Goal: Task Accomplishment & Management: Manage account settings

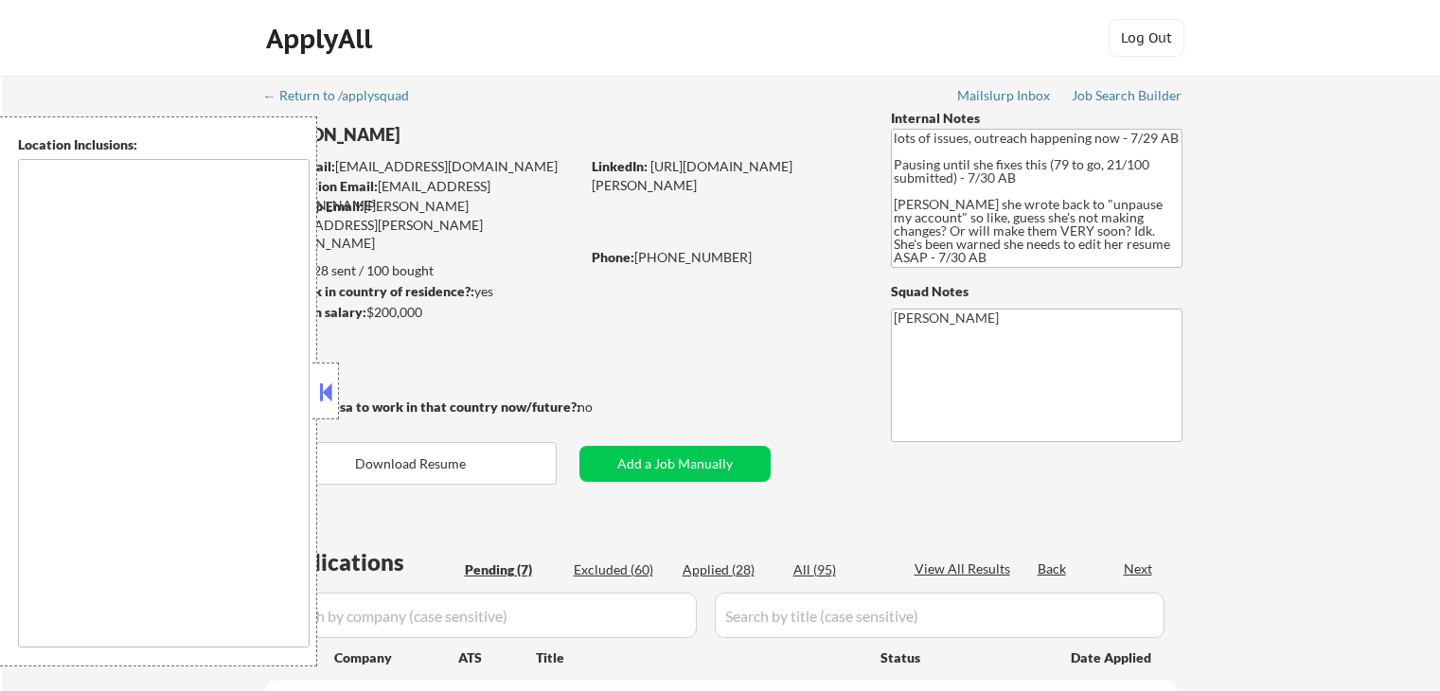
scroll to position [473, 0]
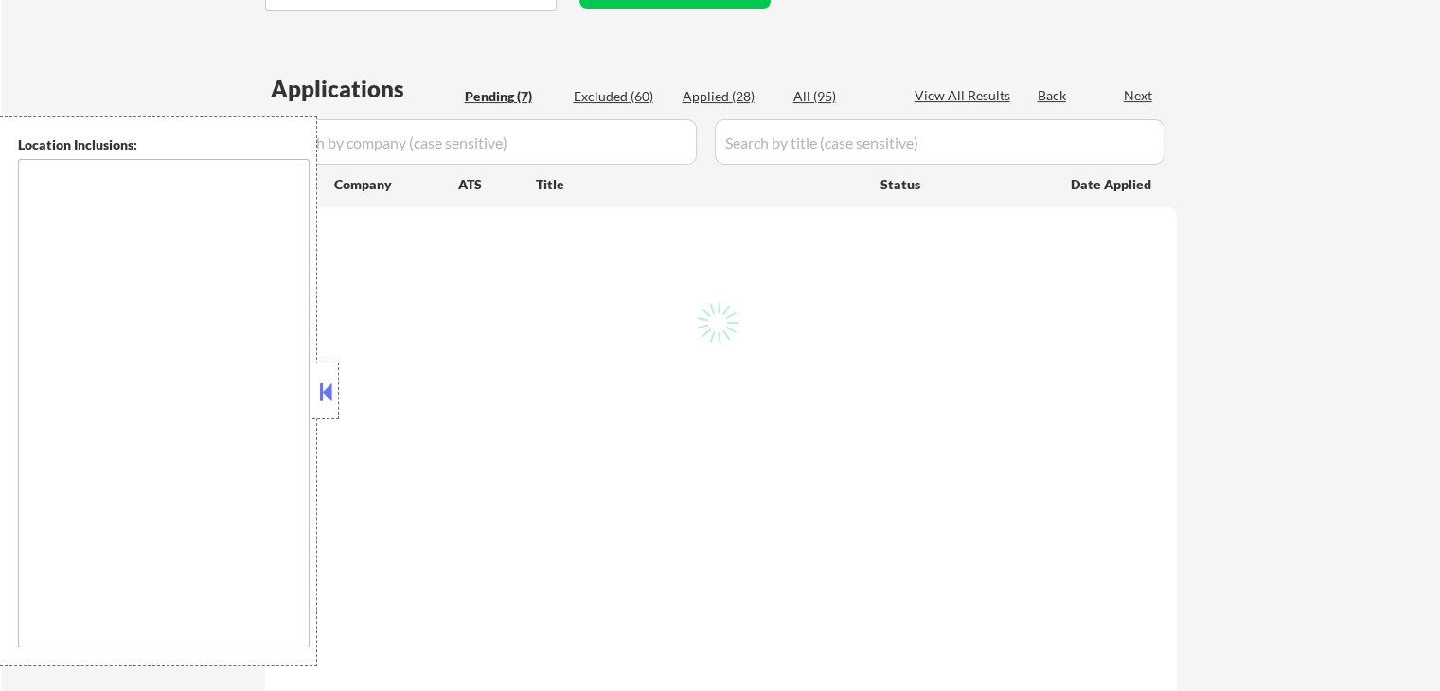
type textarea "[GEOGRAPHIC_DATA], [GEOGRAPHIC_DATA] [GEOGRAPHIC_DATA], [GEOGRAPHIC_DATA] [GEOG…"
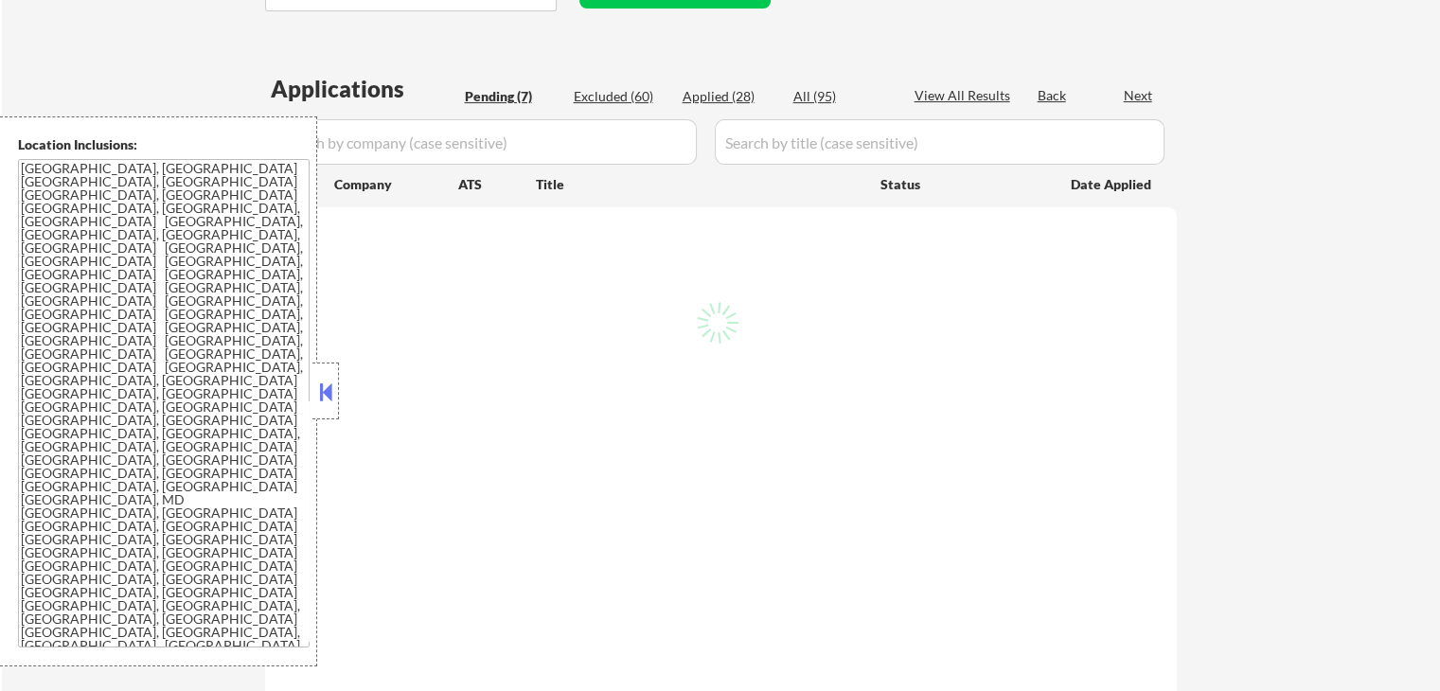
select select ""pending""
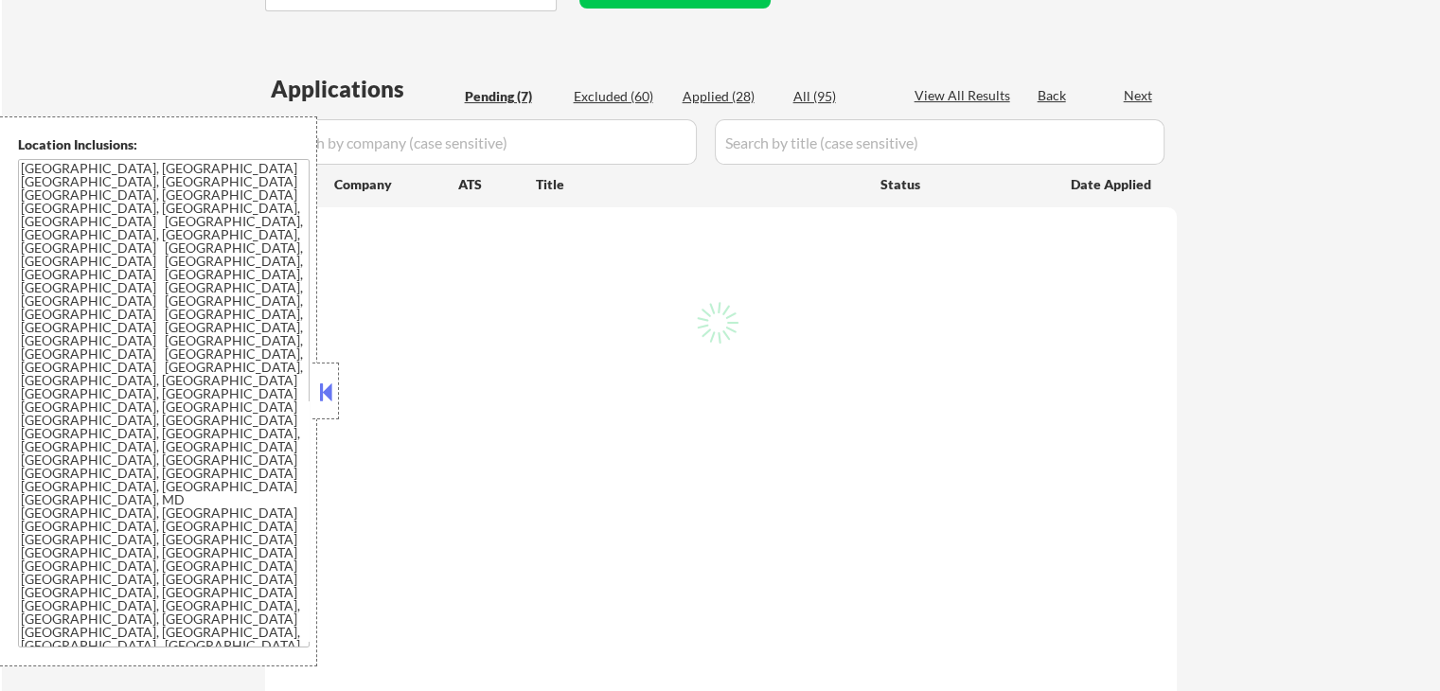
select select ""pending""
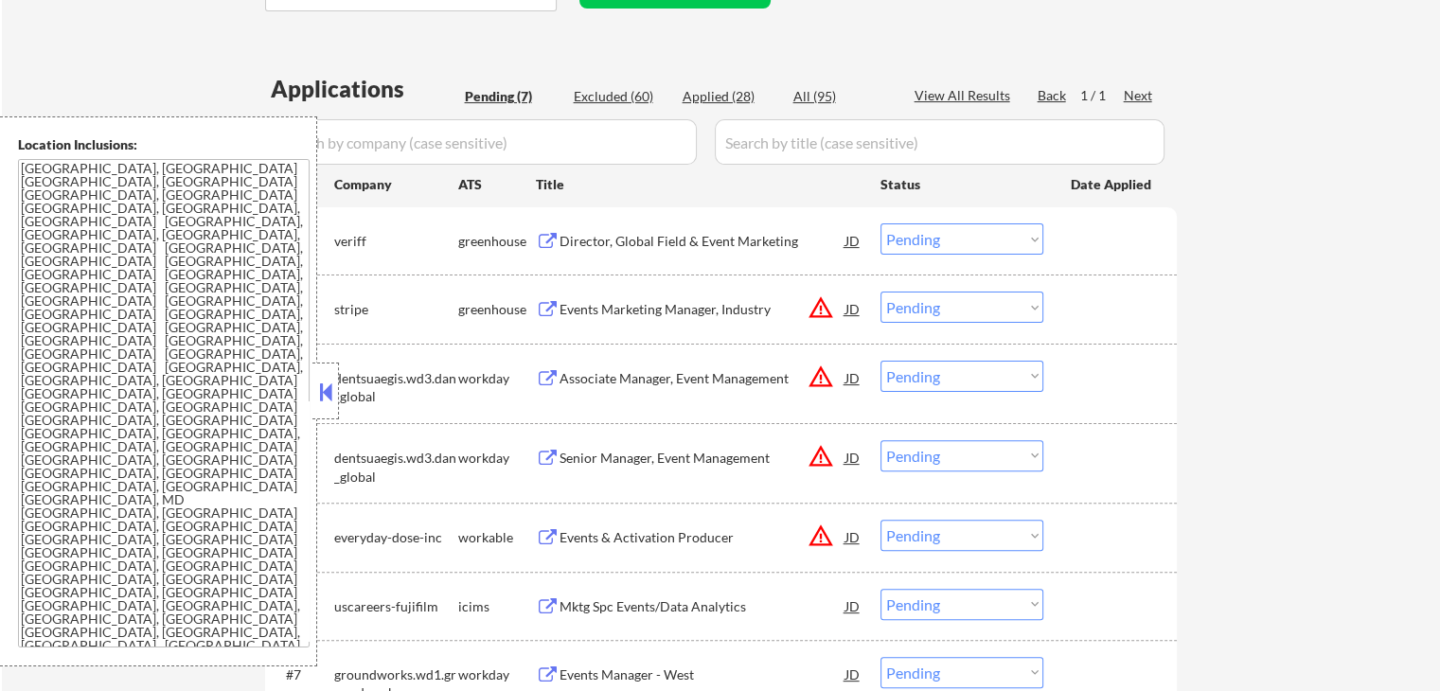
click at [677, 244] on div "Director, Global Field & Event Marketing" at bounding box center [702, 241] width 286 height 19
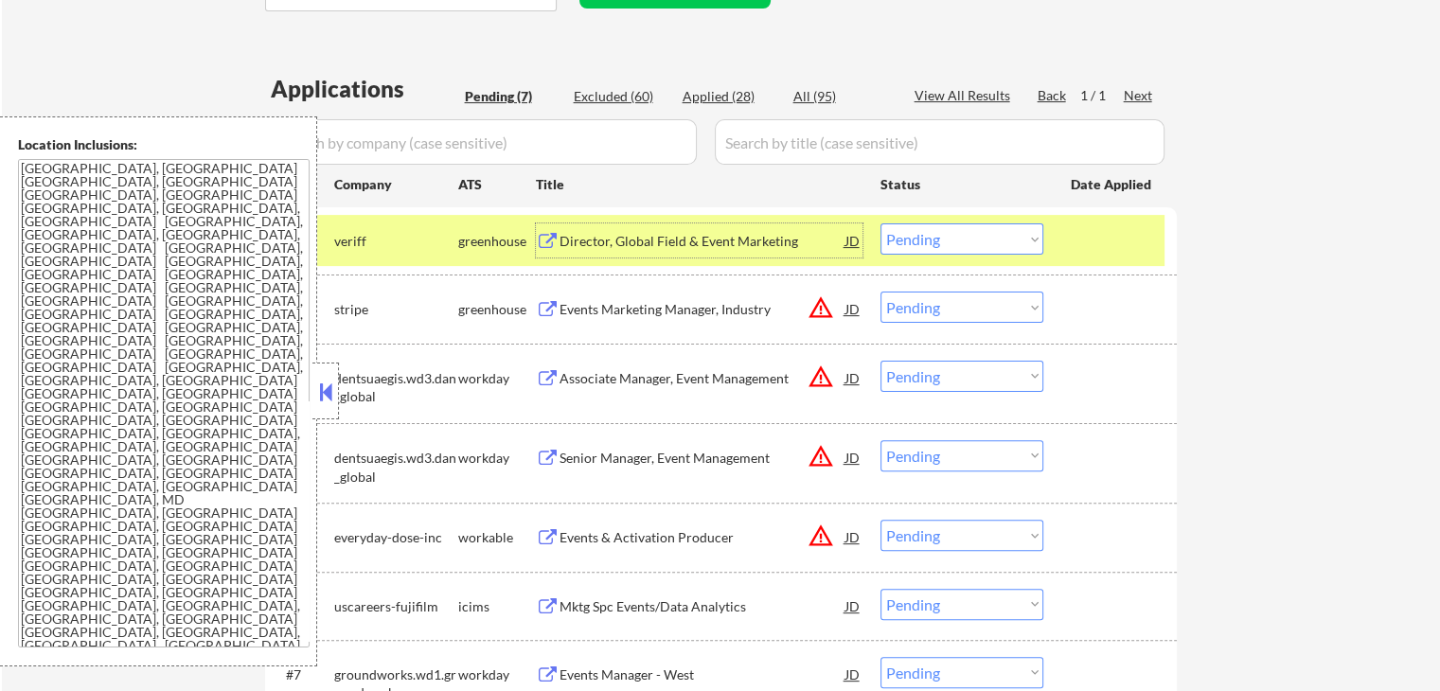
click at [924, 242] on select "Choose an option... Pending Applied Excluded (Questions) Excluded (Expired) Exc…" at bounding box center [961, 238] width 163 height 31
click at [880, 223] on select "Choose an option... Pending Applied Excluded (Questions) Excluded (Expired) Exc…" at bounding box center [961, 238] width 163 height 31
click at [644, 315] on div "Events Marketing Manager, Industry" at bounding box center [702, 309] width 286 height 19
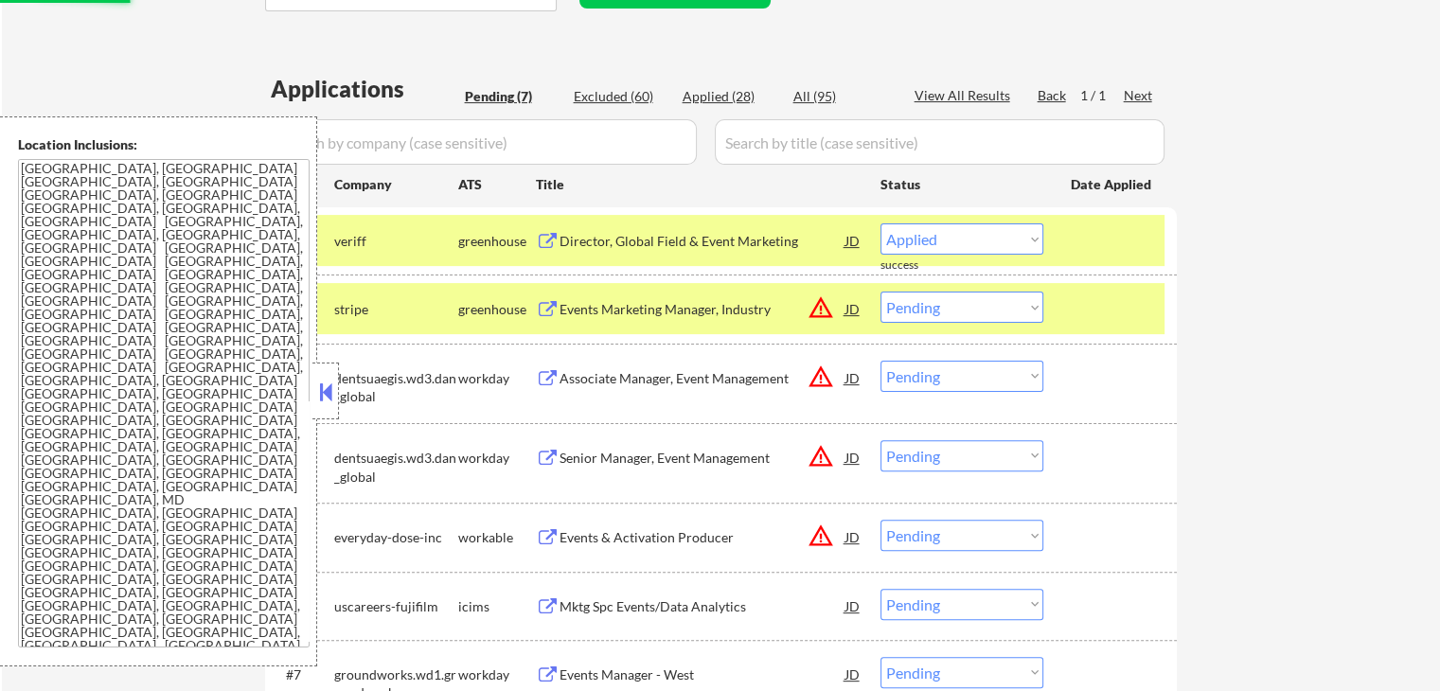
select select ""pending""
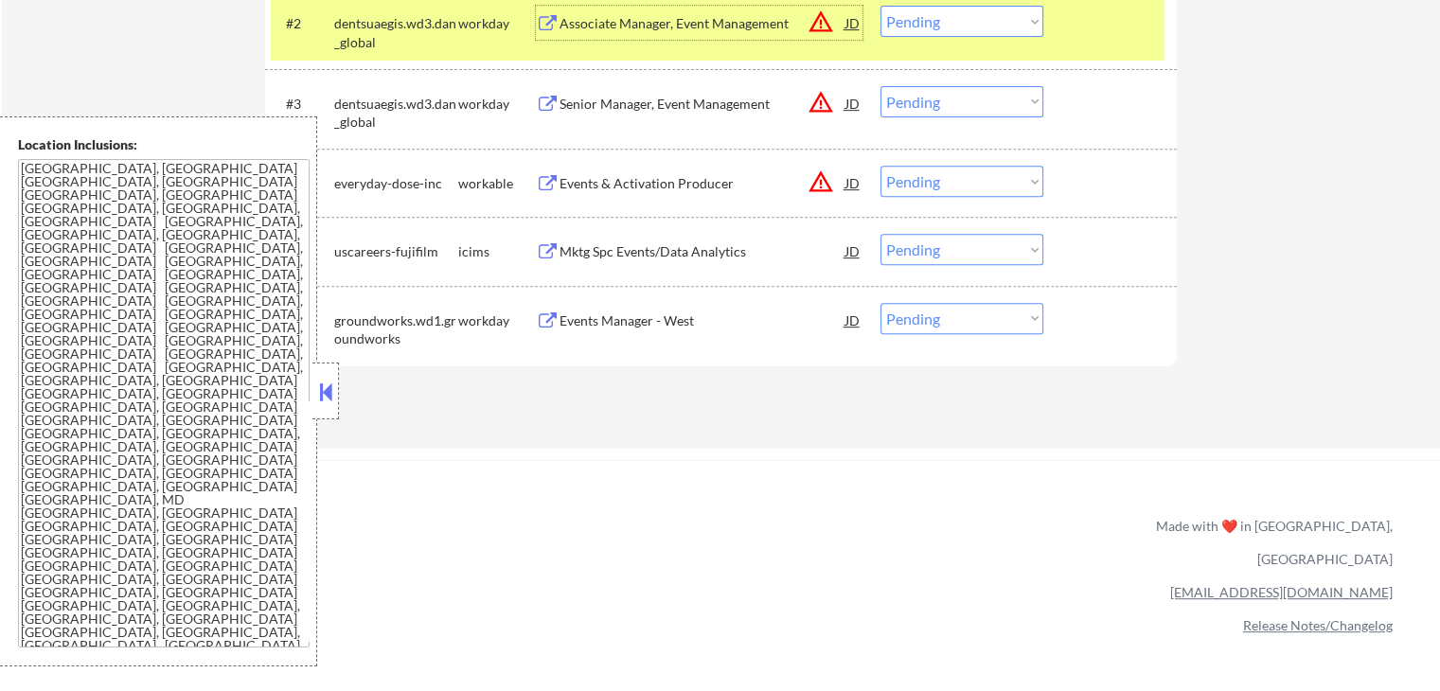
scroll to position [663, 0]
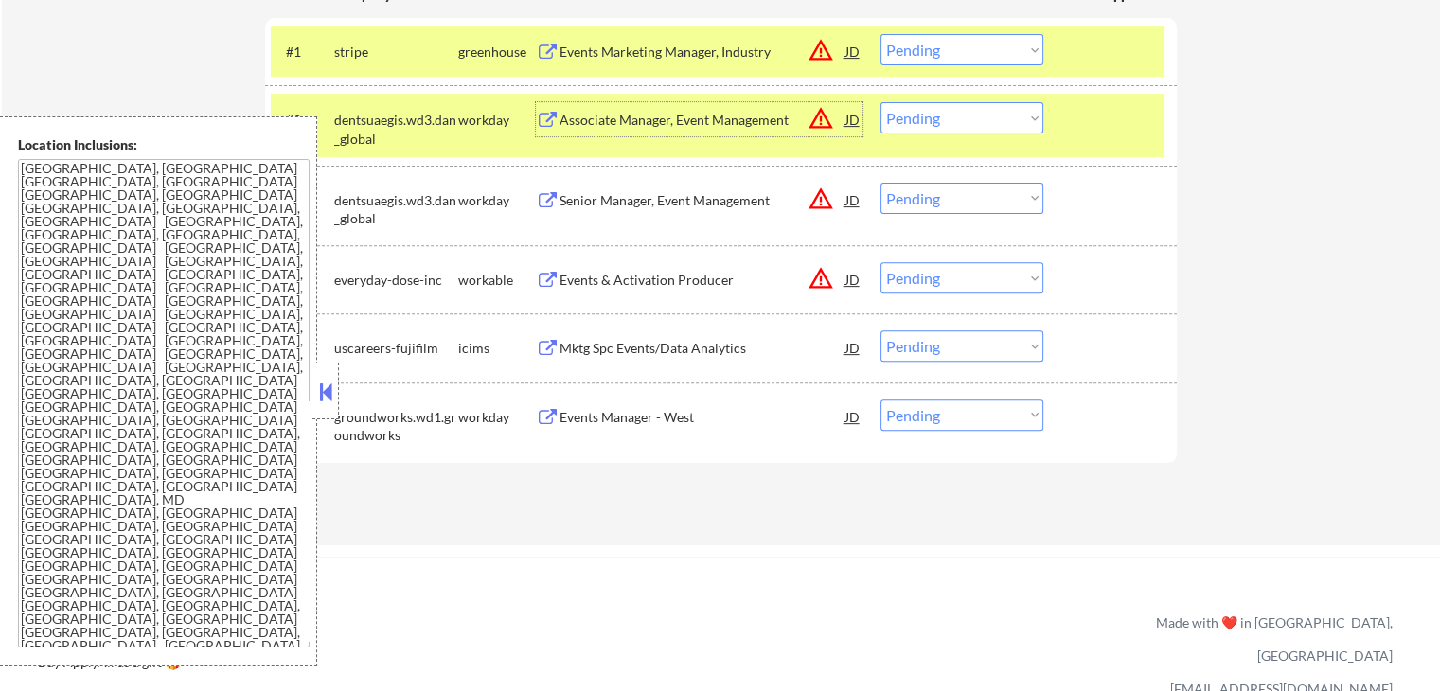
click at [563, 284] on div "Events & Activation Producer" at bounding box center [702, 280] width 286 height 19
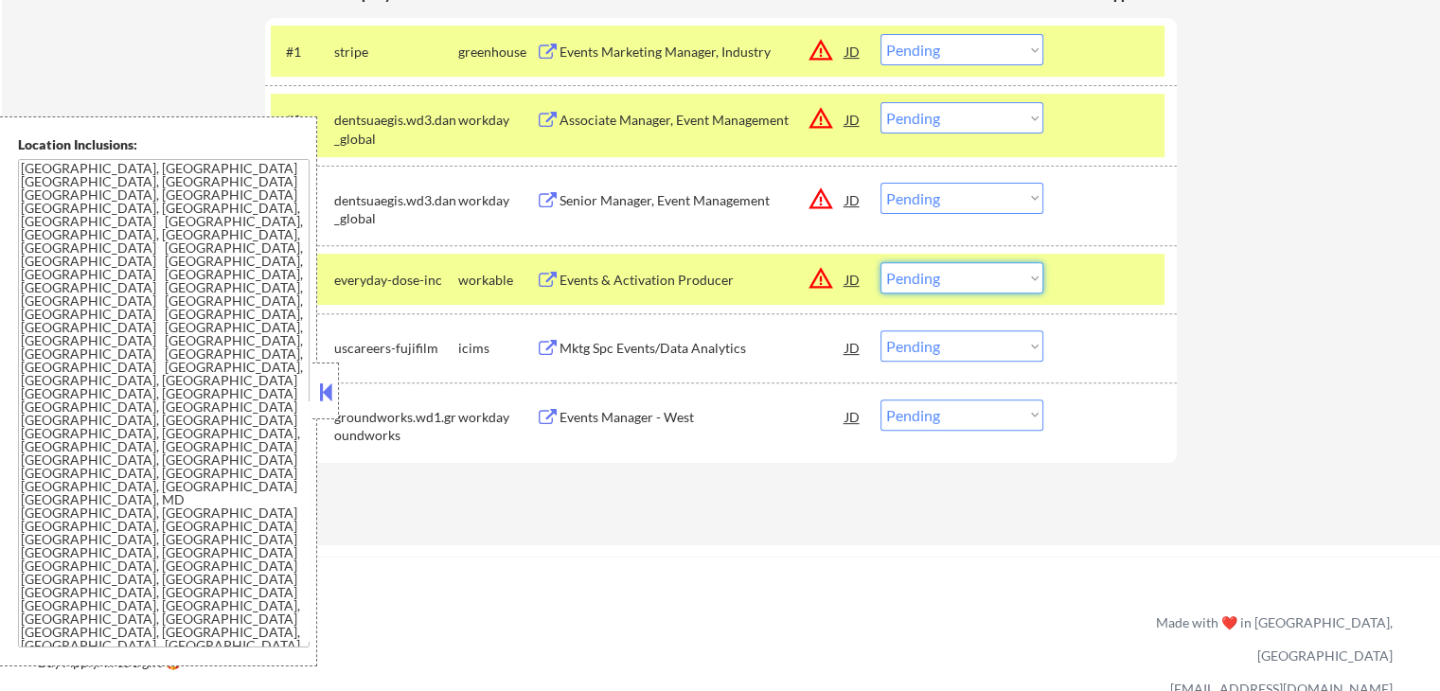
click at [971, 280] on select "Choose an option... Pending Applied Excluded (Questions) Excluded (Expired) Exc…" at bounding box center [961, 277] width 163 height 31
click at [880, 262] on select "Choose an option... Pending Applied Excluded (Questions) Excluded (Expired) Exc…" at bounding box center [961, 277] width 163 height 31
select select ""pending""
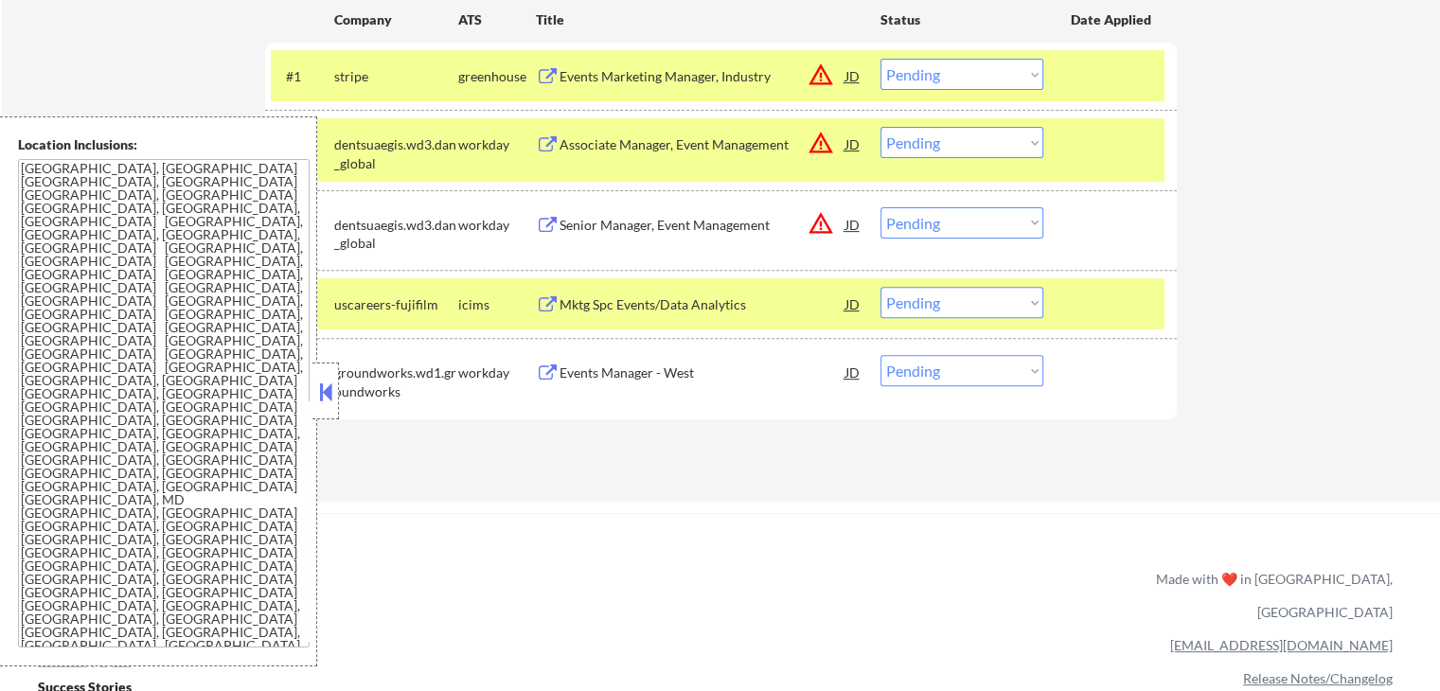
scroll to position [568, 0]
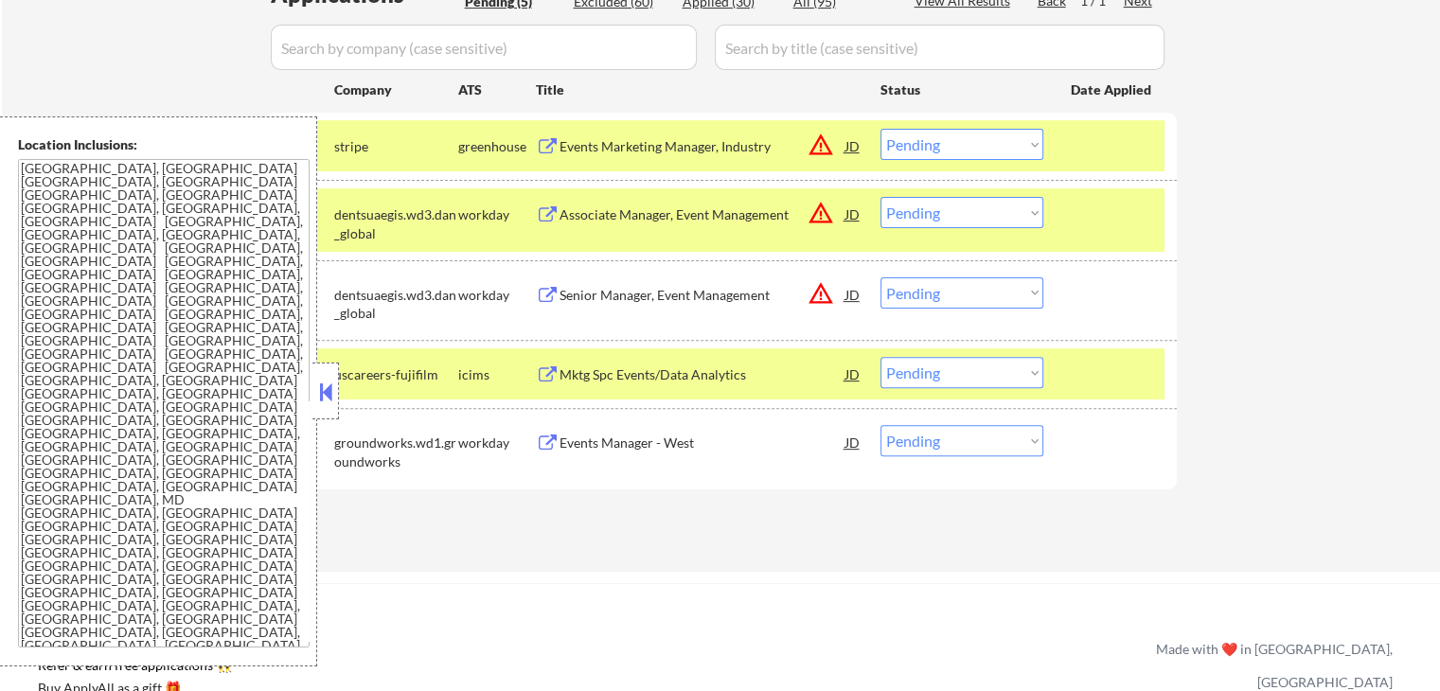
click at [959, 139] on select "Choose an option... Pending Applied Excluded (Questions) Excluded (Expired) Exc…" at bounding box center [961, 144] width 163 height 31
click at [880, 129] on select "Choose an option... Pending Applied Excluded (Questions) Excluded (Expired) Exc…" at bounding box center [961, 144] width 163 height 31
click at [577, 218] on div "Associate Manager, Event Management" at bounding box center [702, 214] width 286 height 19
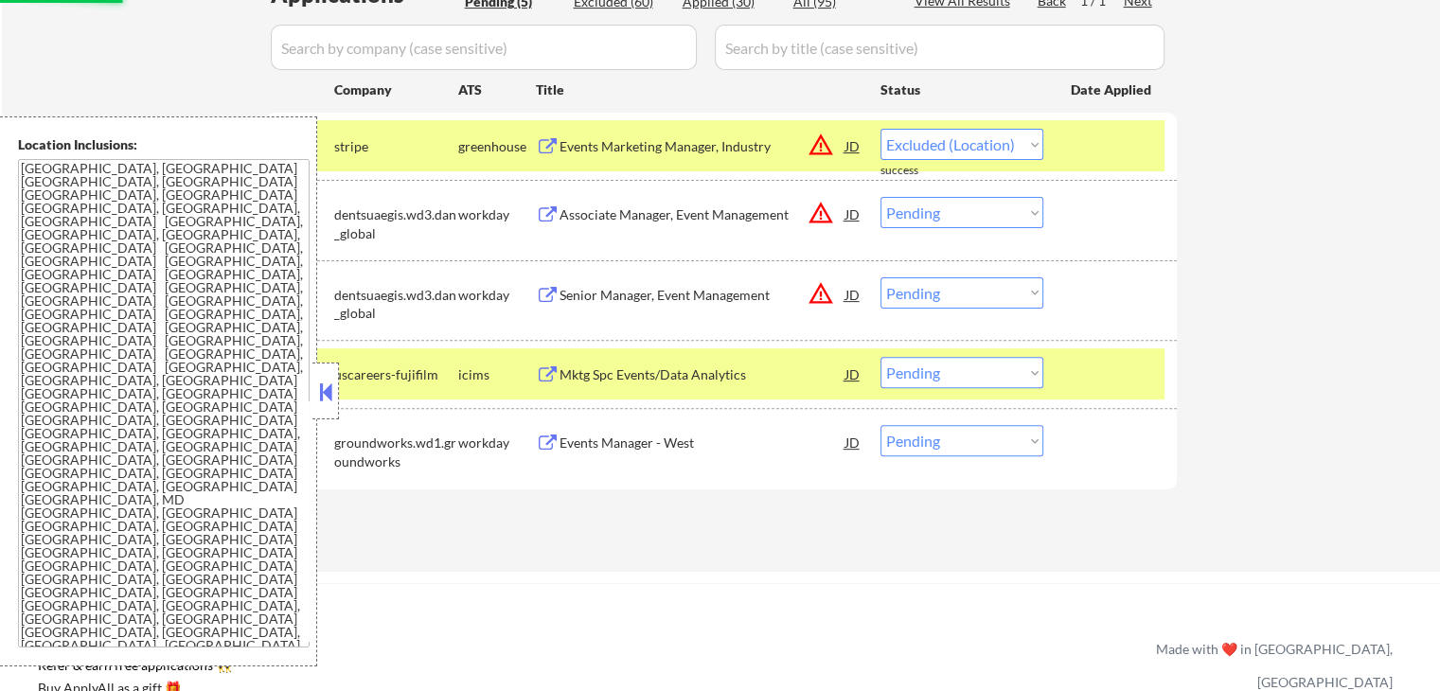
select select ""pending""
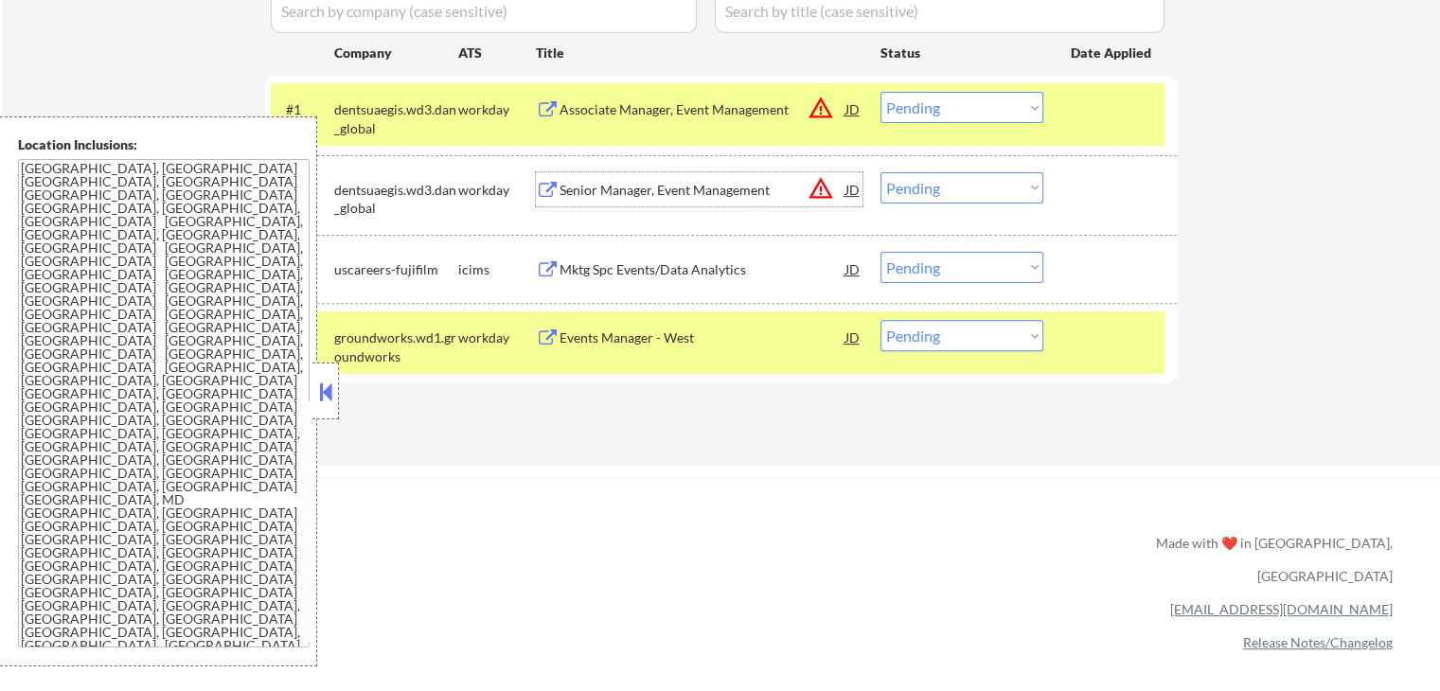
scroll to position [663, 0]
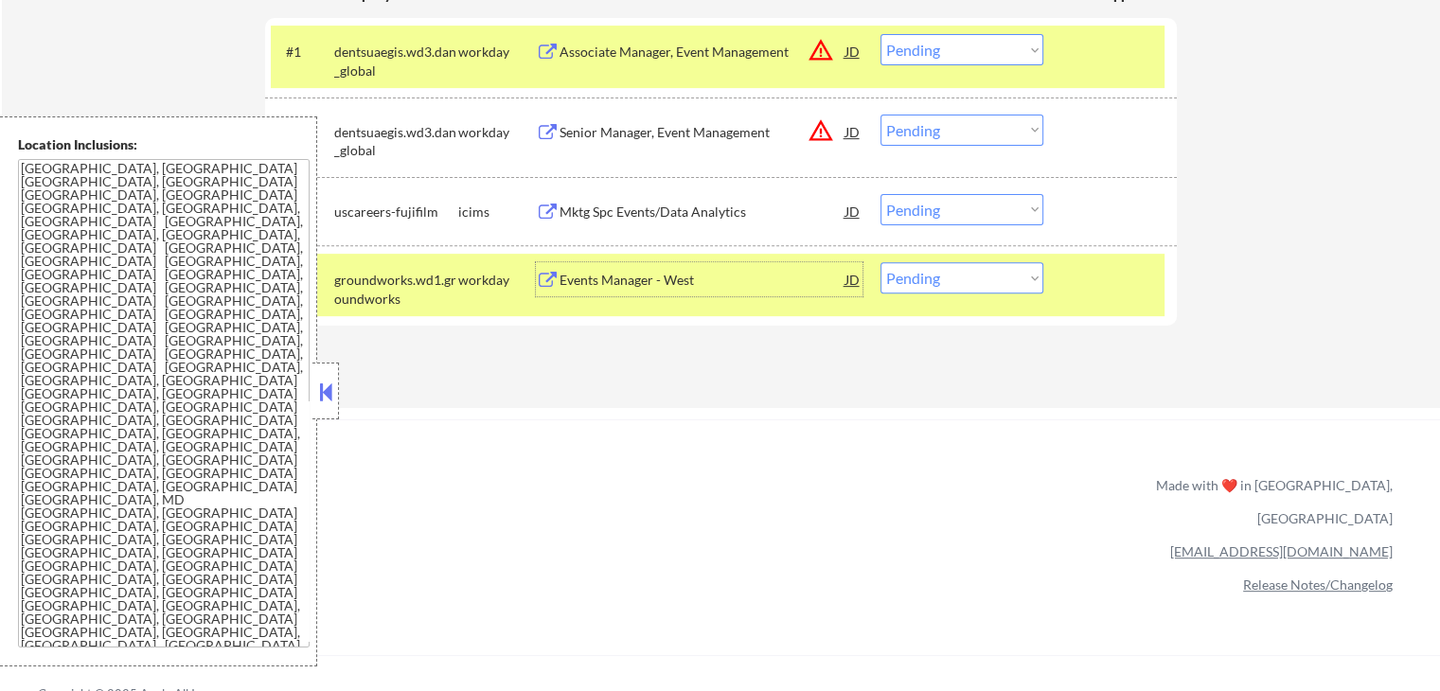
click at [616, 285] on div "Events Manager - West" at bounding box center [702, 280] width 286 height 19
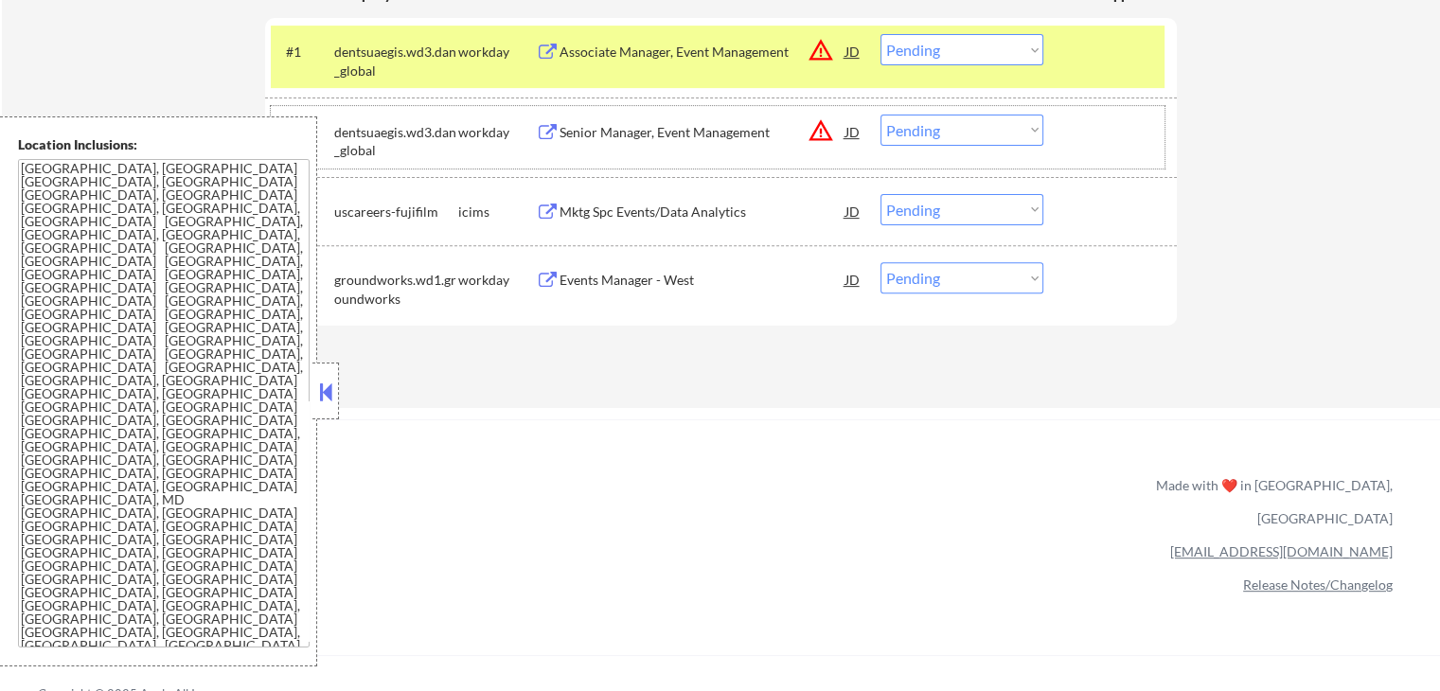
click at [943, 110] on div "#2 dentsuaegis.wd3.dan_global workday Senior Manager, Event Management JD warni…" at bounding box center [718, 137] width 894 height 62
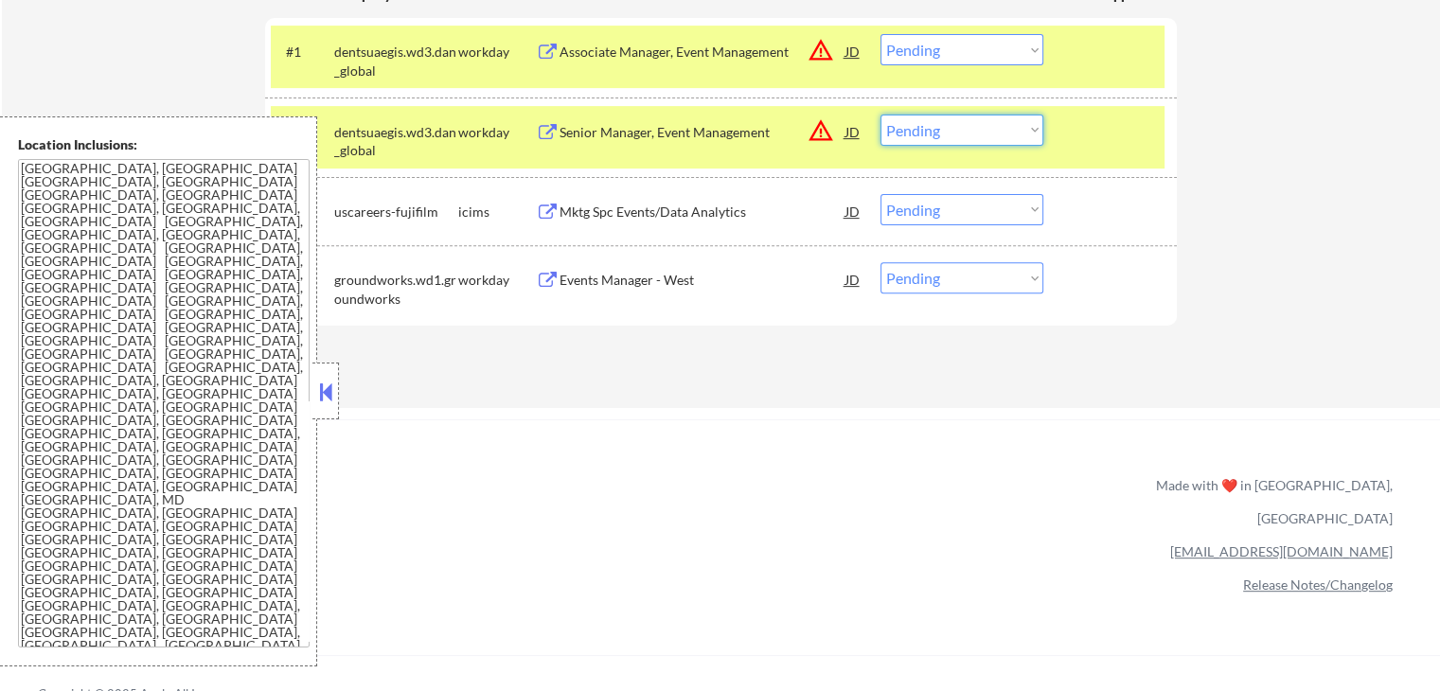
click at [949, 126] on select "Choose an option... Pending Applied Excluded (Questions) Excluded (Expired) Exc…" at bounding box center [961, 130] width 163 height 31
select select ""excluded__salary_""
click at [880, 115] on select "Choose an option... Pending Applied Excluded (Questions) Excluded (Expired) Exc…" at bounding box center [961, 130] width 163 height 31
drag, startPoint x: 973, startPoint y: 51, endPoint x: 979, endPoint y: 62, distance: 11.9
click at [973, 50] on select "Choose an option... Pending Applied Excluded (Questions) Excluded (Expired) Exc…" at bounding box center [961, 49] width 163 height 31
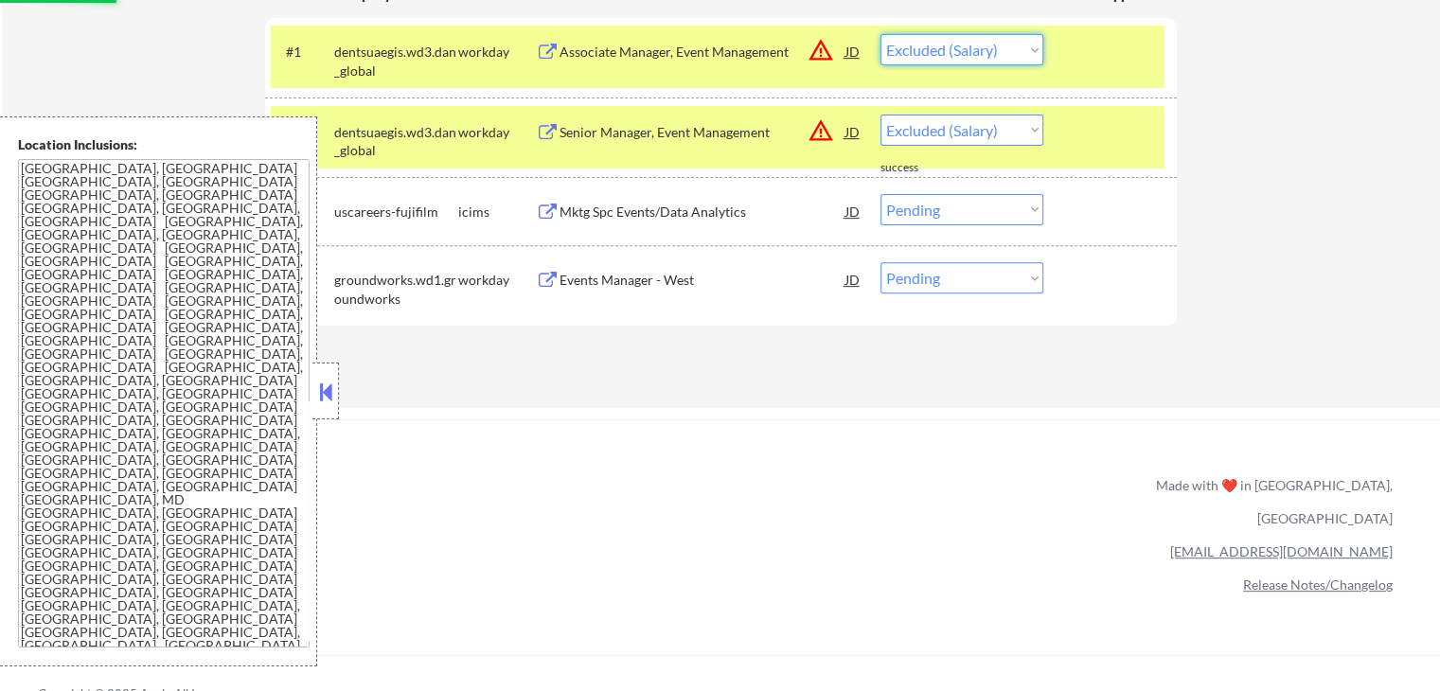
click at [880, 34] on select "Choose an option... Pending Applied Excluded (Questions) Excluded (Expired) Exc…" at bounding box center [961, 49] width 163 height 31
select select ""pending""
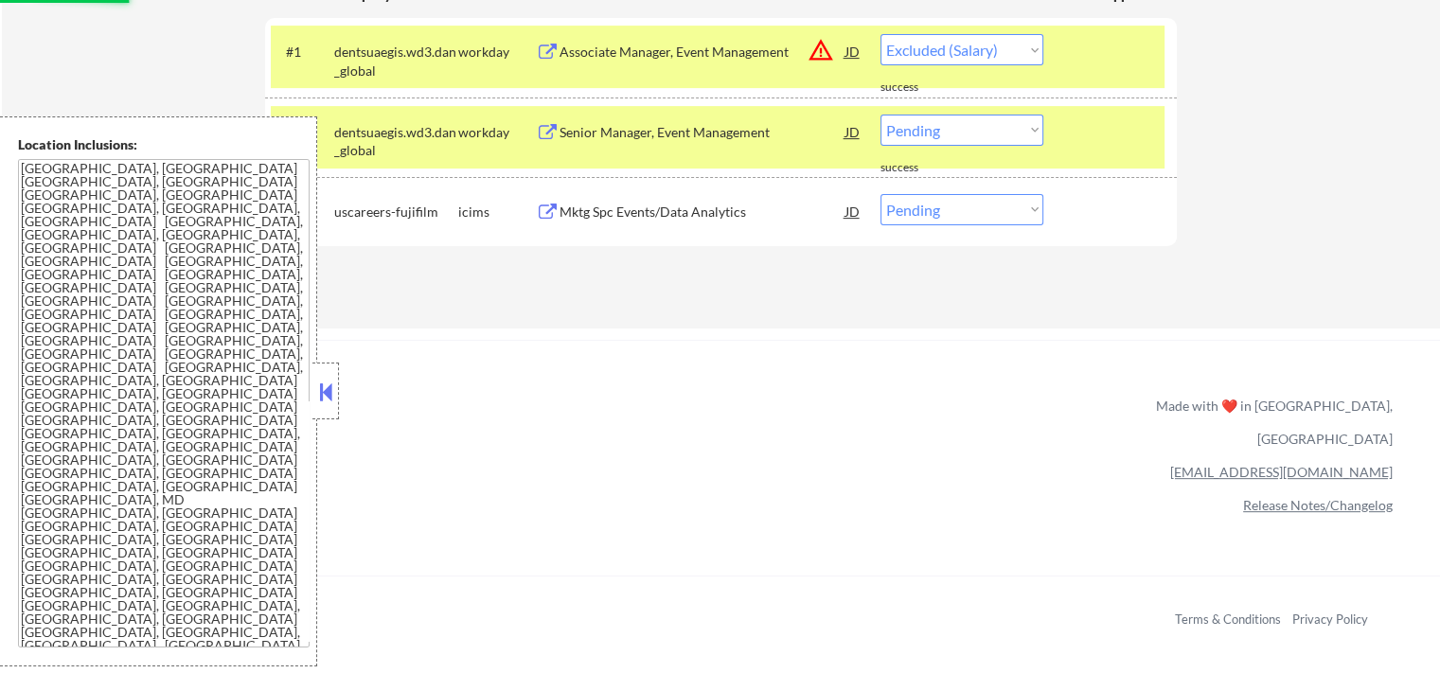
select select ""pending""
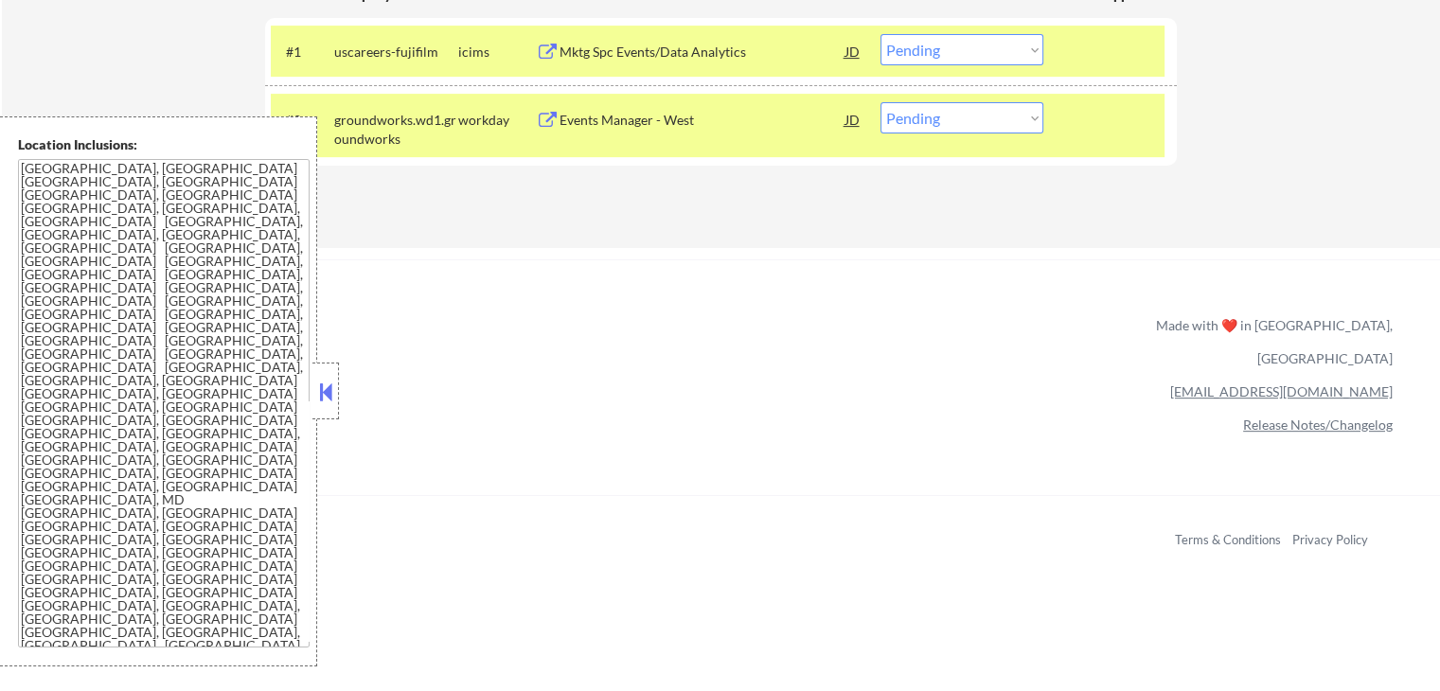
drag, startPoint x: 971, startPoint y: 113, endPoint x: 974, endPoint y: 133, distance: 20.1
click at [972, 112] on select "Choose an option... Pending Applied Excluded (Questions) Excluded (Expired) Exc…" at bounding box center [961, 117] width 163 height 31
select select ""excluded__salary_""
click at [880, 102] on select "Choose an option... Pending Applied Excluded (Questions) Excluded (Expired) Exc…" at bounding box center [961, 117] width 163 height 31
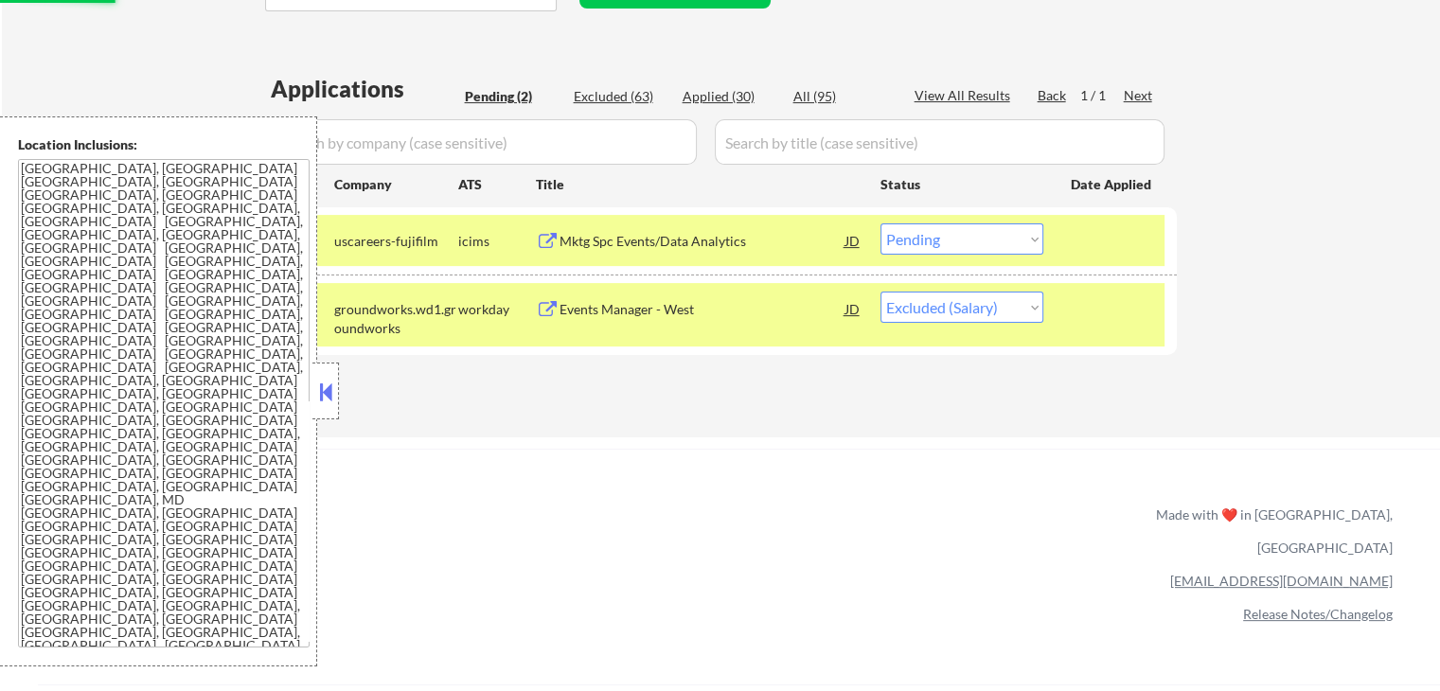
scroll to position [473, 0]
click at [693, 247] on div "Mktg Spc Events/Data Analytics" at bounding box center [702, 241] width 286 height 19
